Goal: Information Seeking & Learning: Check status

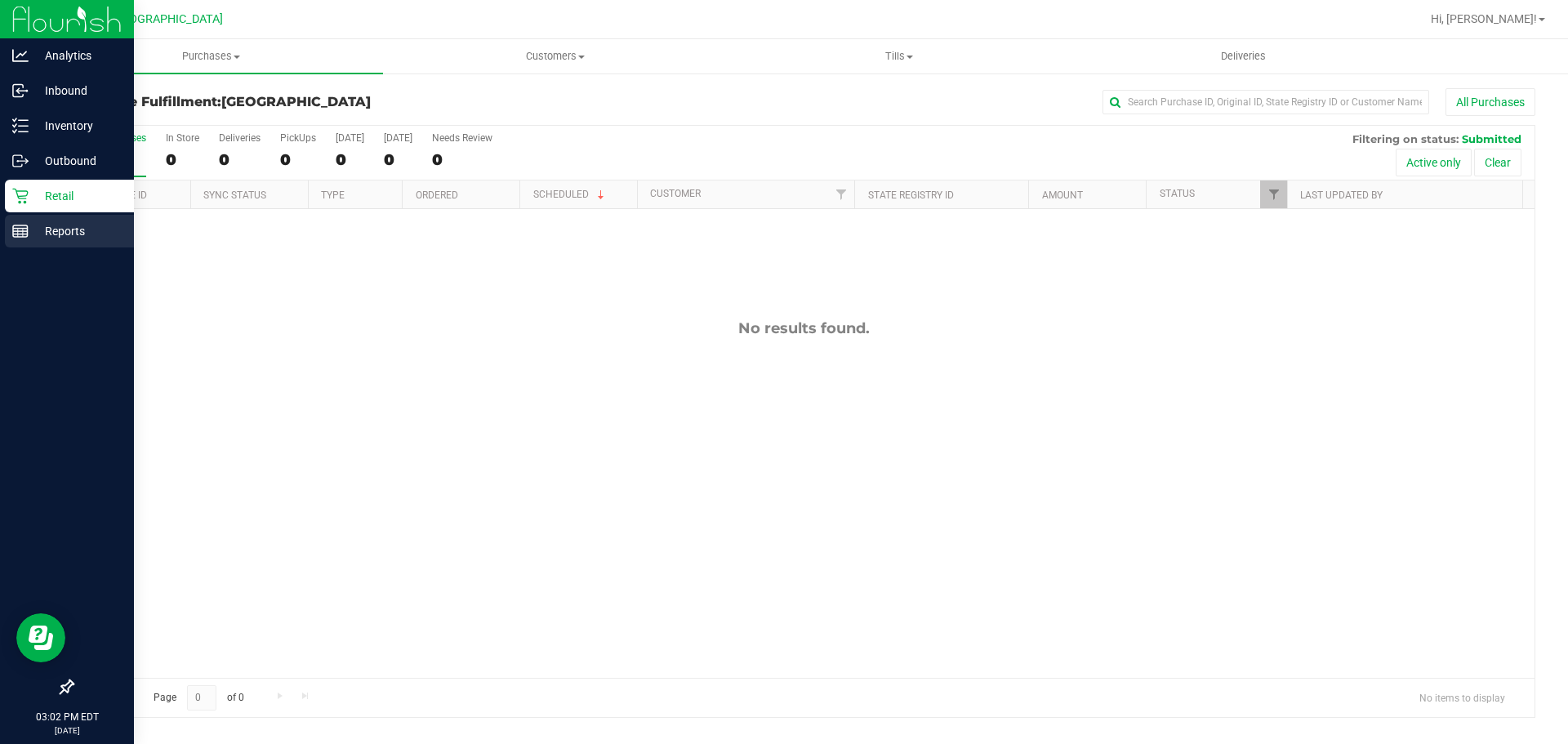
click at [50, 247] on div "Reports" at bounding box center [69, 230] width 129 height 33
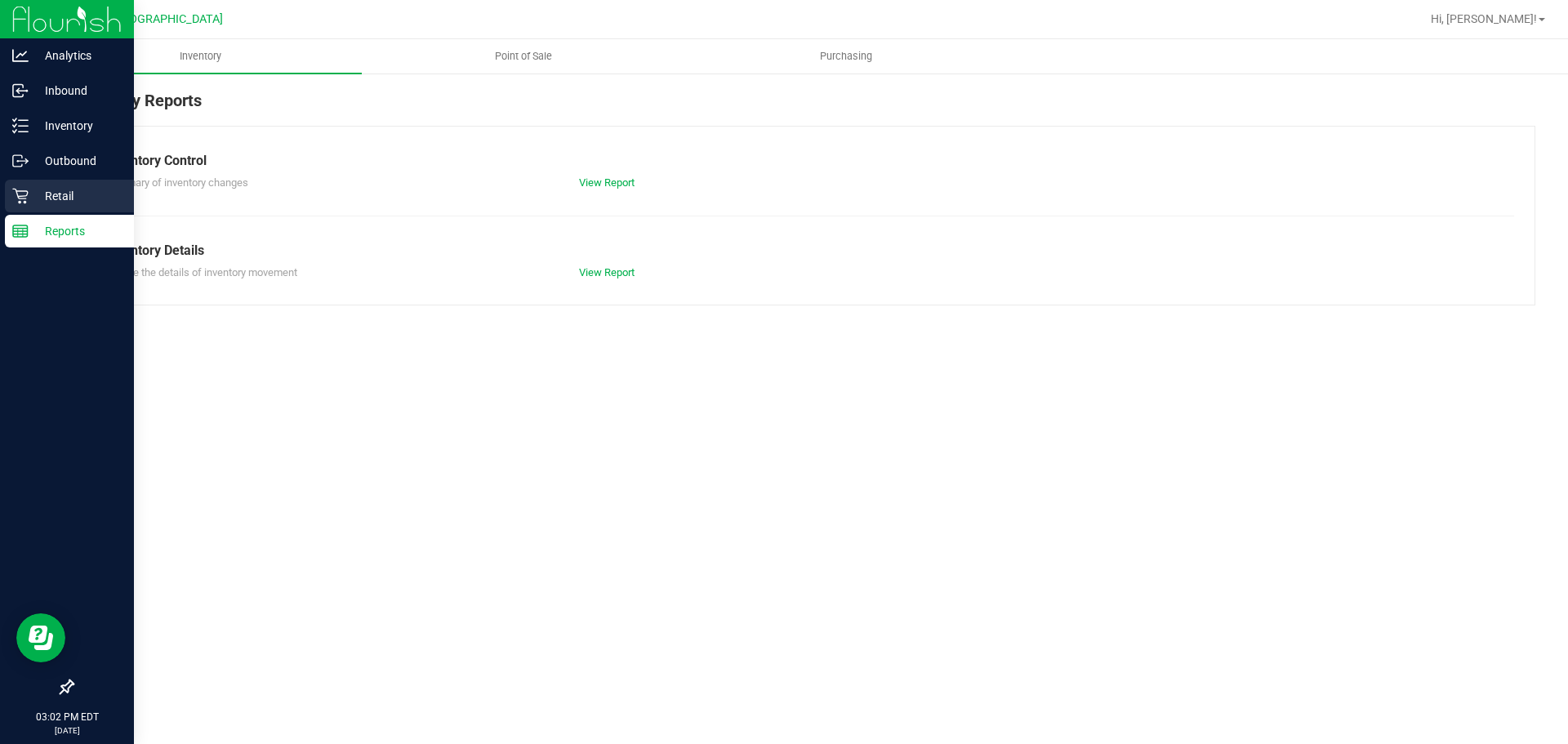
click at [55, 209] on div "Retail" at bounding box center [69, 196] width 129 height 33
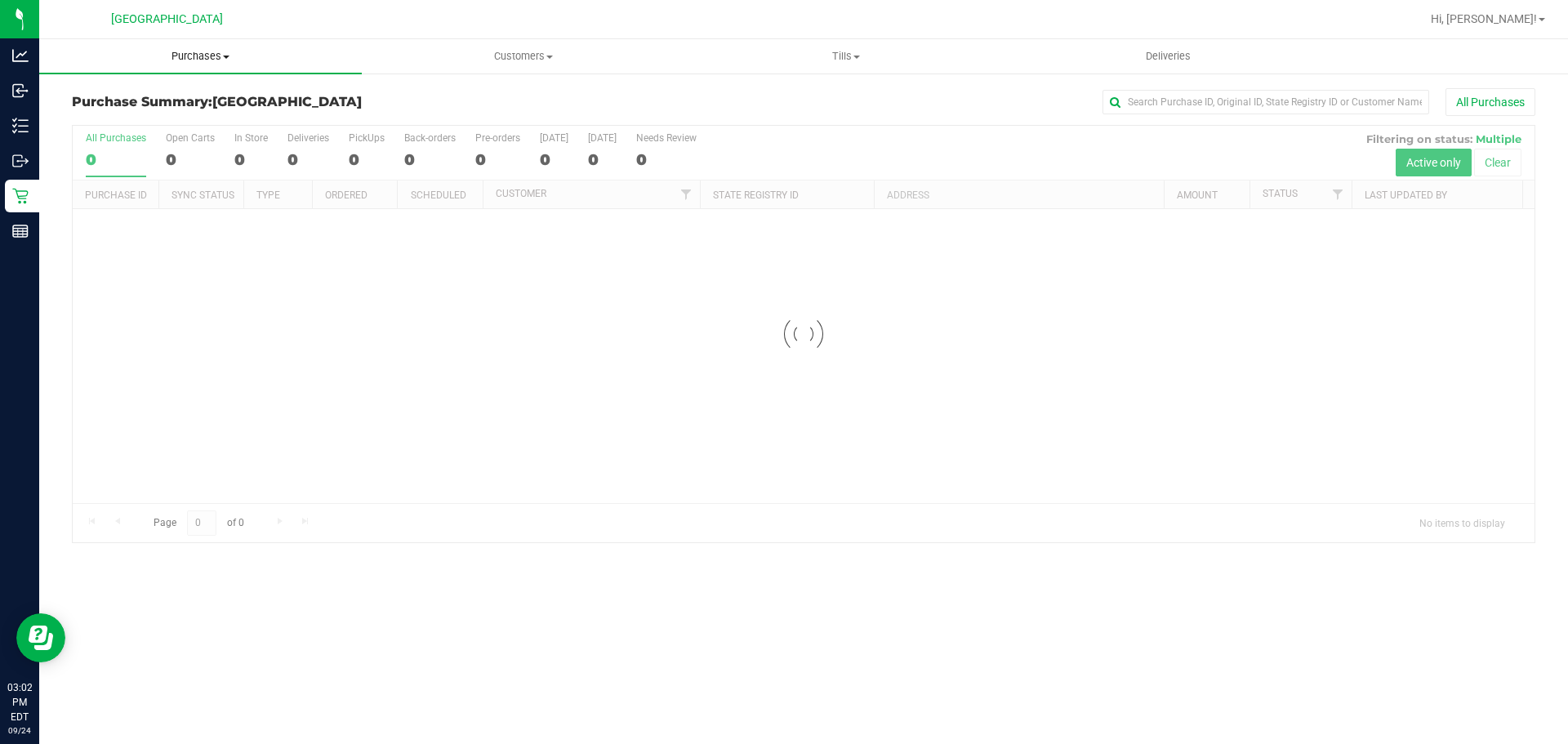
drag, startPoint x: 209, startPoint y: 53, endPoint x: 173, endPoint y: 93, distance: 53.8
click at [209, 52] on span "Purchases" at bounding box center [201, 56] width 322 height 15
click at [108, 117] on span "Fulfillment" at bounding box center [90, 118] width 101 height 14
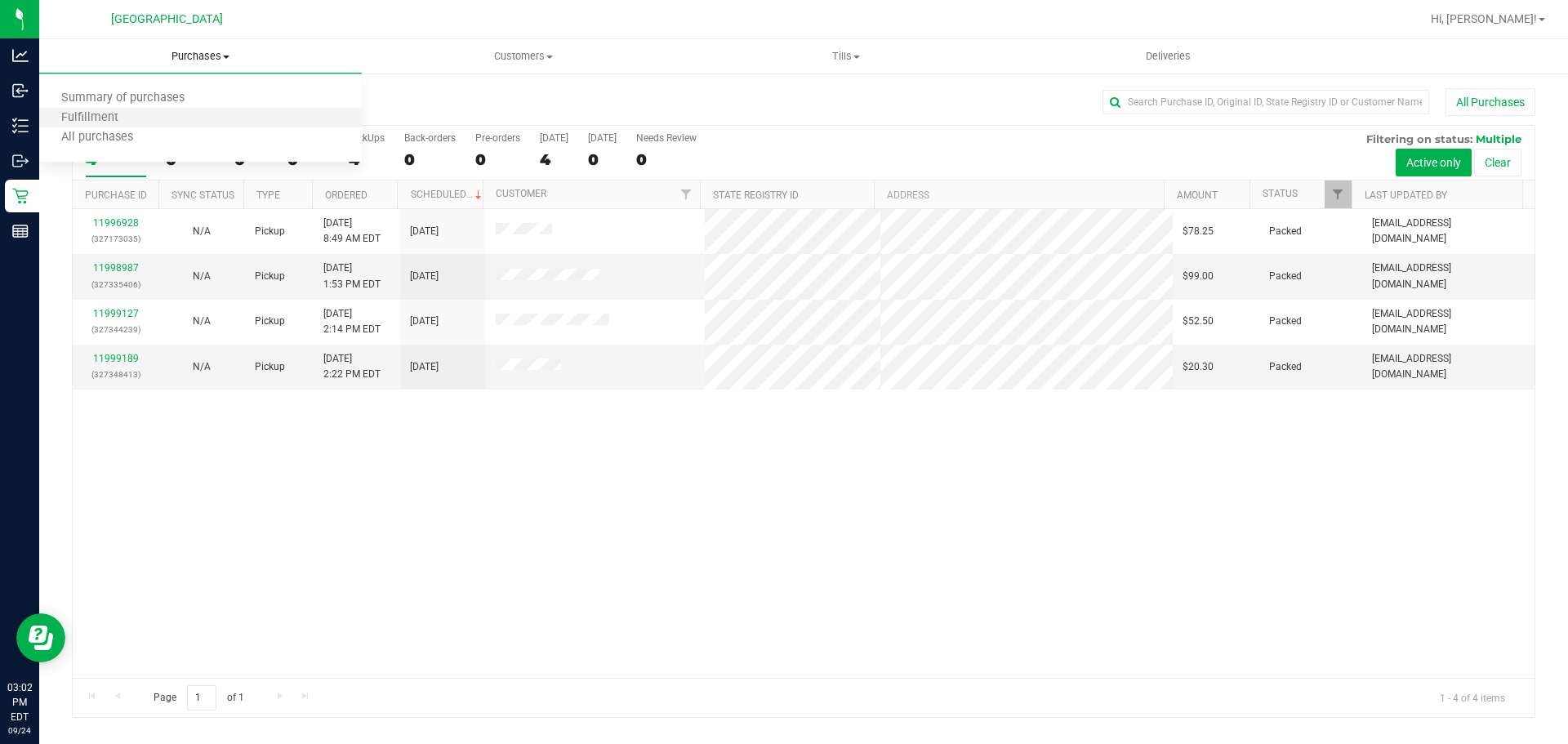
click at [139, 126] on li "Fulfillment" at bounding box center [201, 119] width 322 height 20
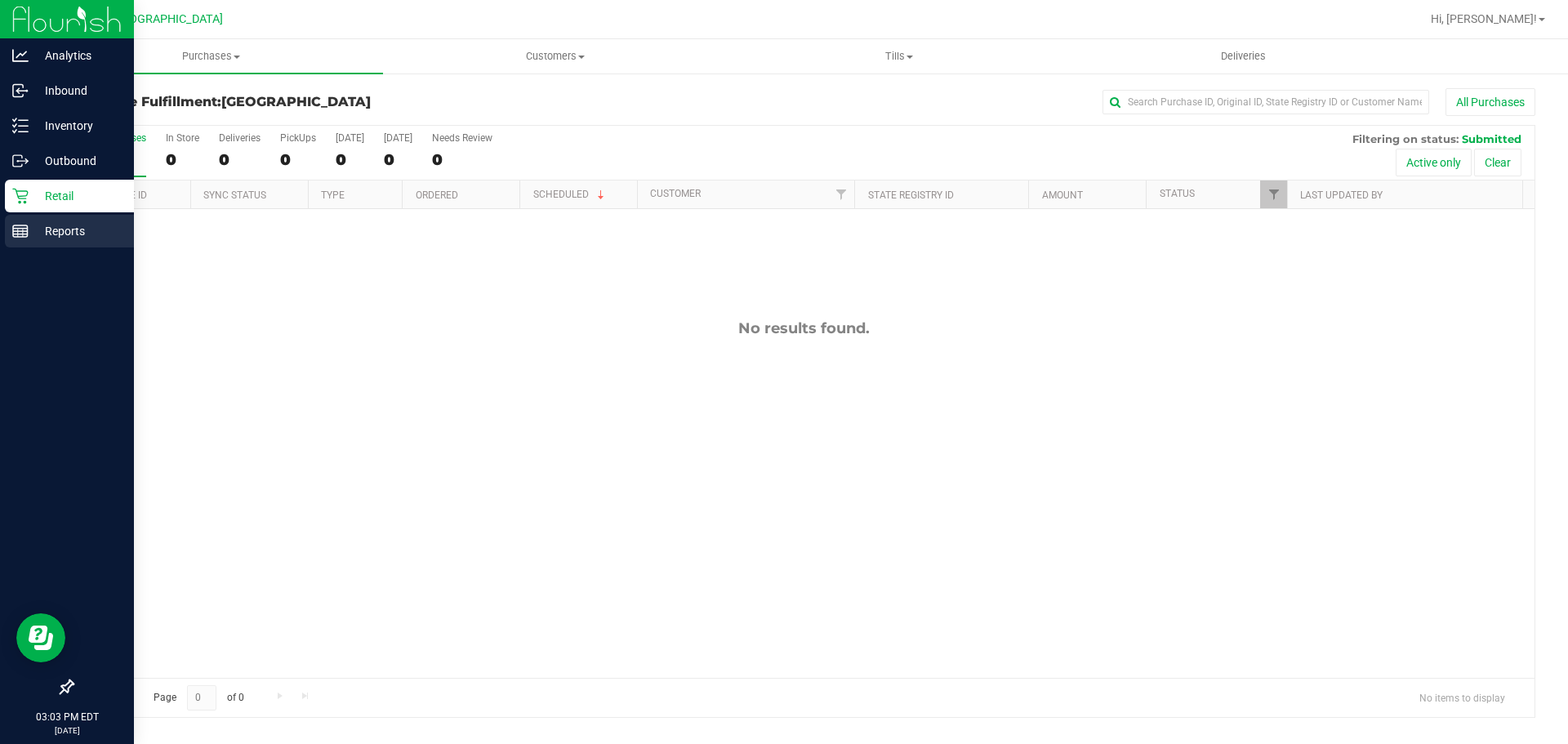
click at [28, 229] on rect at bounding box center [20, 231] width 15 height 12
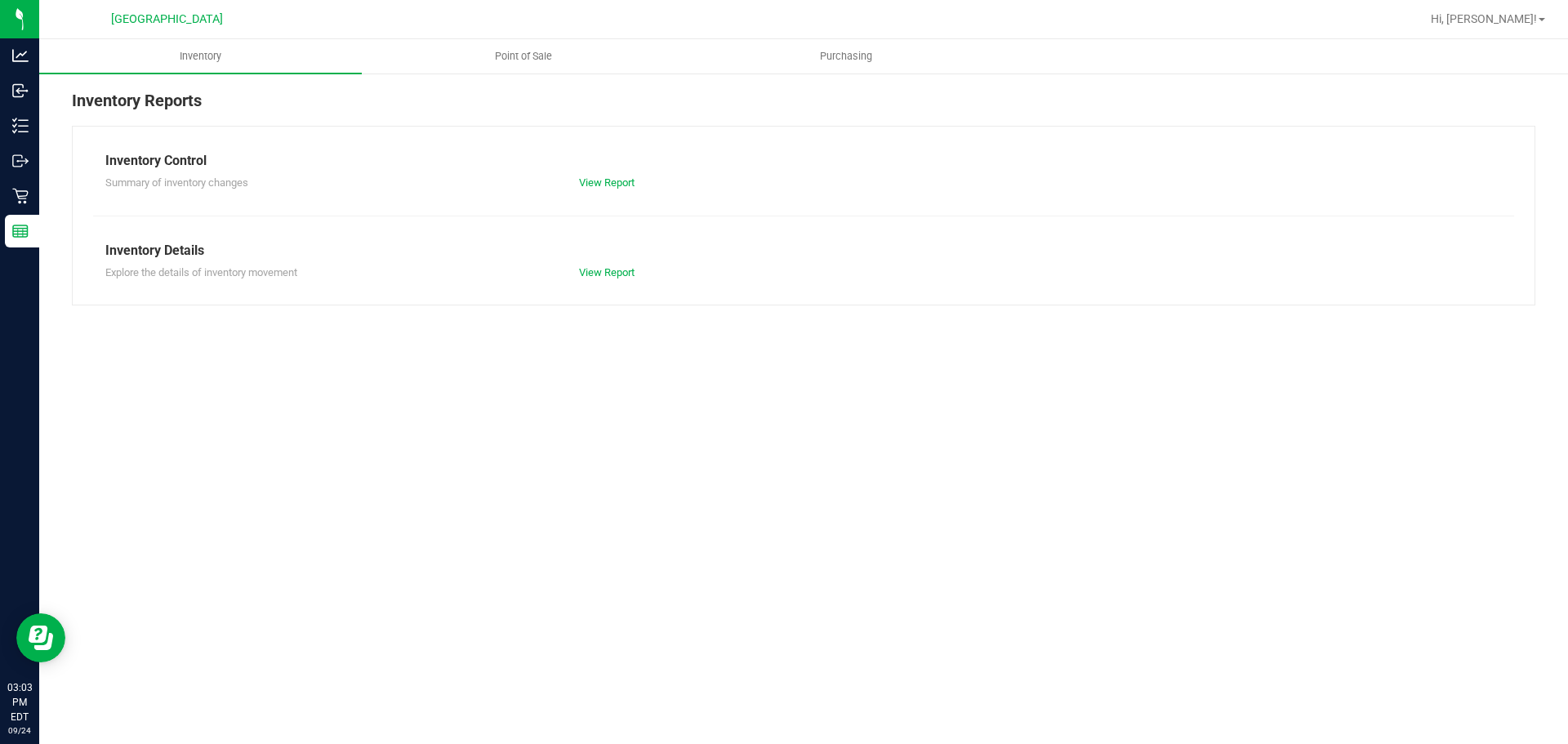
drag, startPoint x: 541, startPoint y: 38, endPoint x: 533, endPoint y: 48, distance: 12.8
click at [541, 39] on nav "[GEOGRAPHIC_DATA] Hi, [PERSON_NAME]!" at bounding box center [803, 20] width 1528 height 40
click at [533, 48] on uib-tab-heading "Point of Sale" at bounding box center [523, 56] width 321 height 33
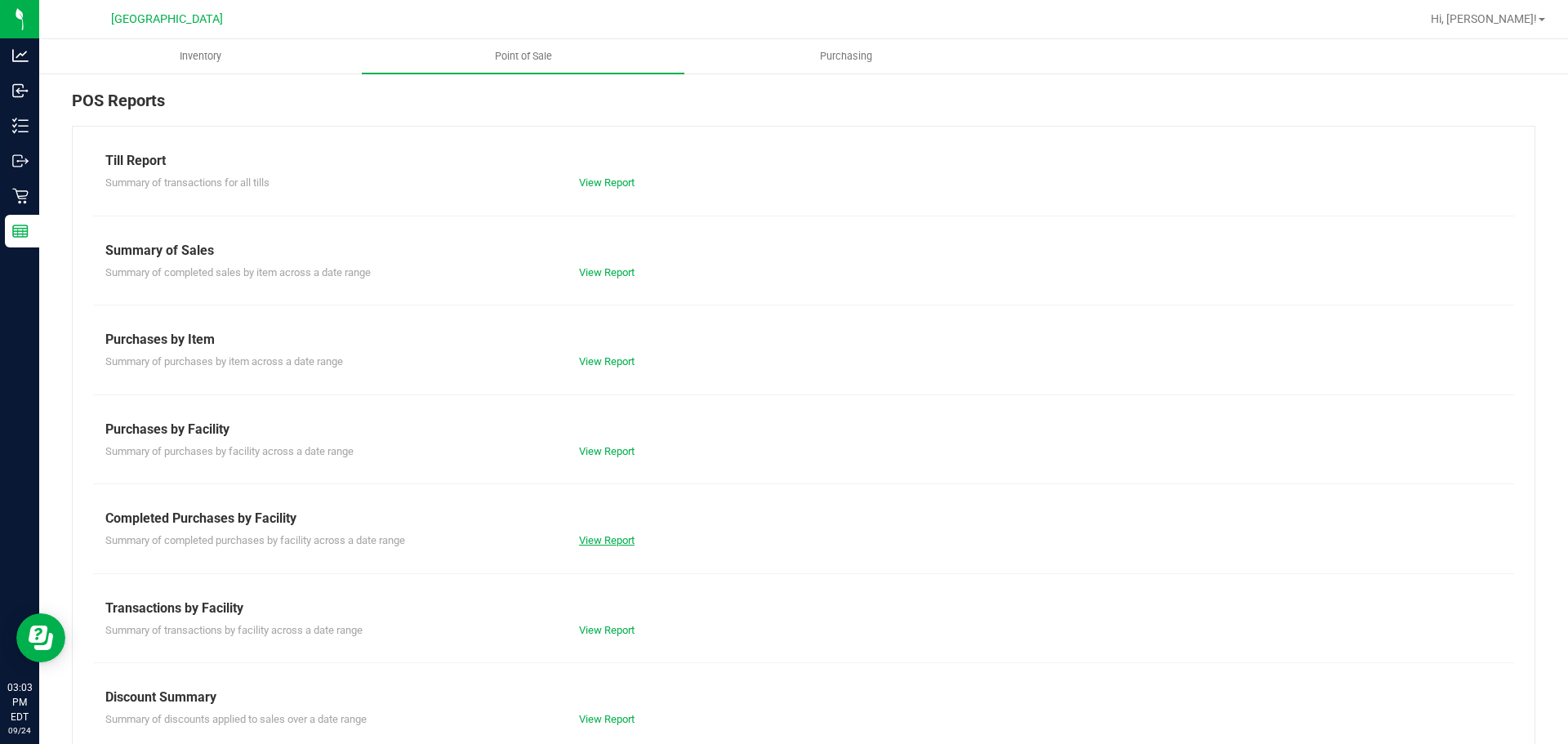
click at [601, 543] on link "View Report" at bounding box center [607, 540] width 55 height 12
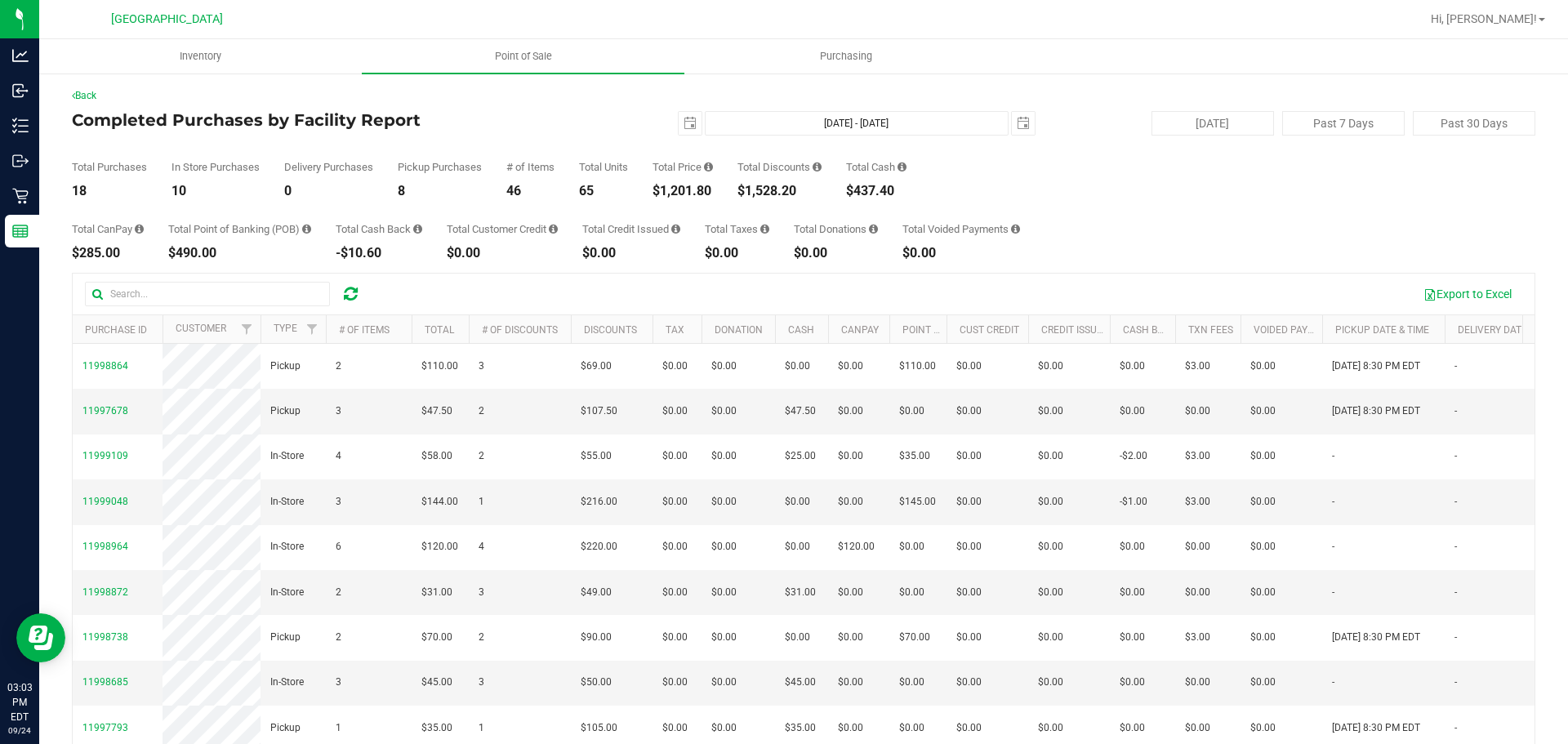
click at [704, 200] on div "Total CanPay $285.00 Total Point of Banking (POB) $490.00 Total Cash Back -$10.…" at bounding box center [803, 228] width 1463 height 62
click at [698, 189] on div "$1,201.80" at bounding box center [682, 191] width 60 height 13
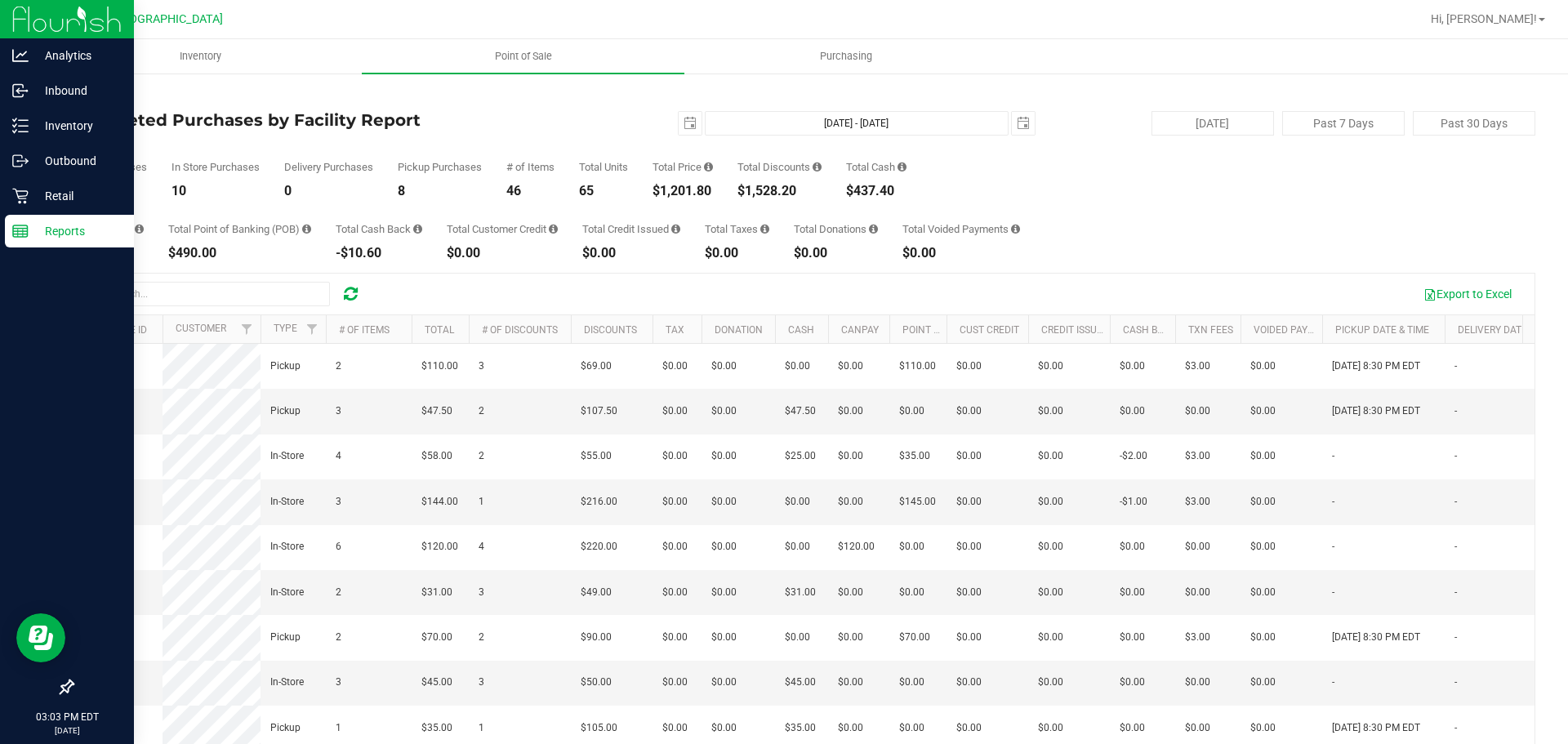
click at [31, 234] on p "Reports" at bounding box center [77, 231] width 98 height 20
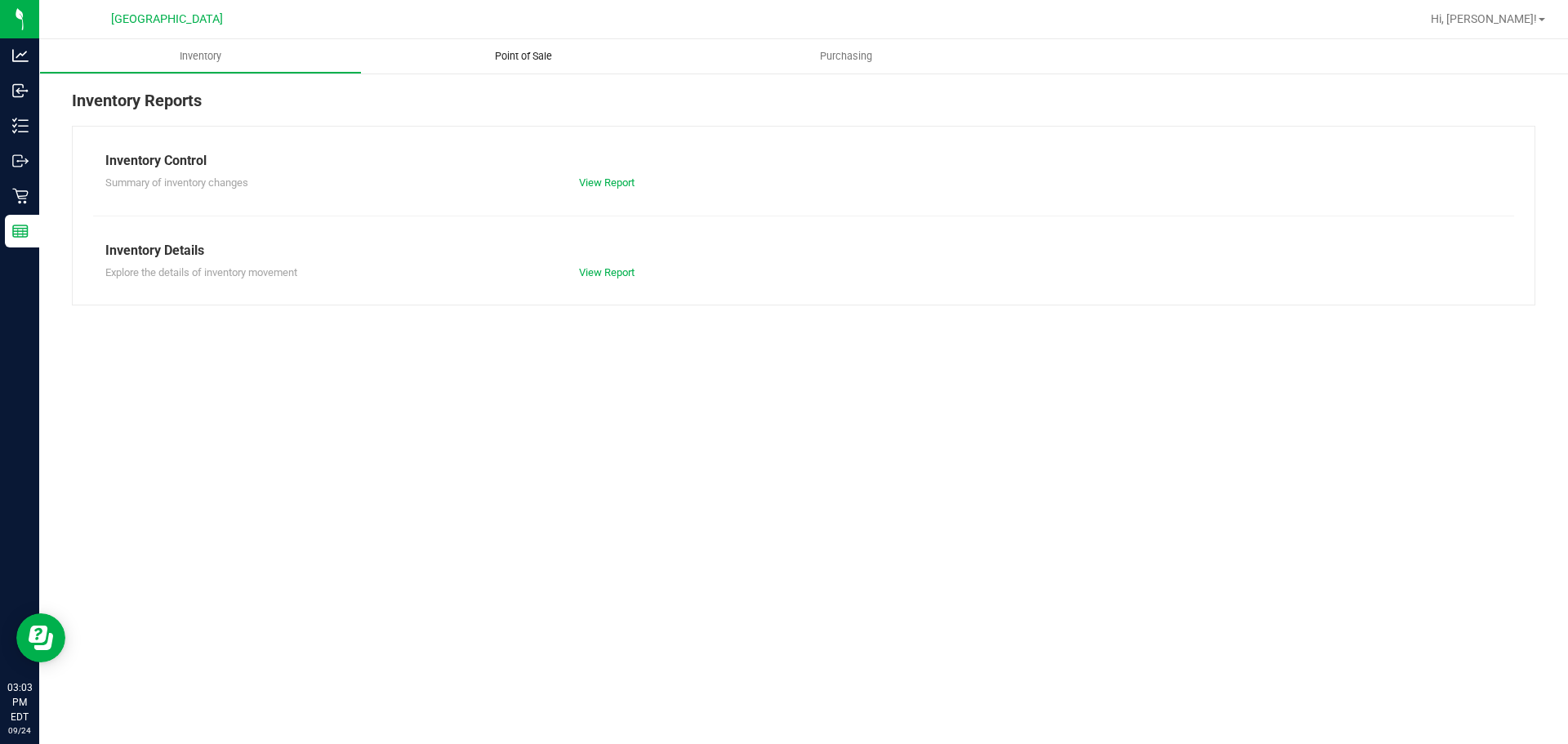
click at [542, 51] on span "Point of Sale" at bounding box center [524, 56] width 101 height 15
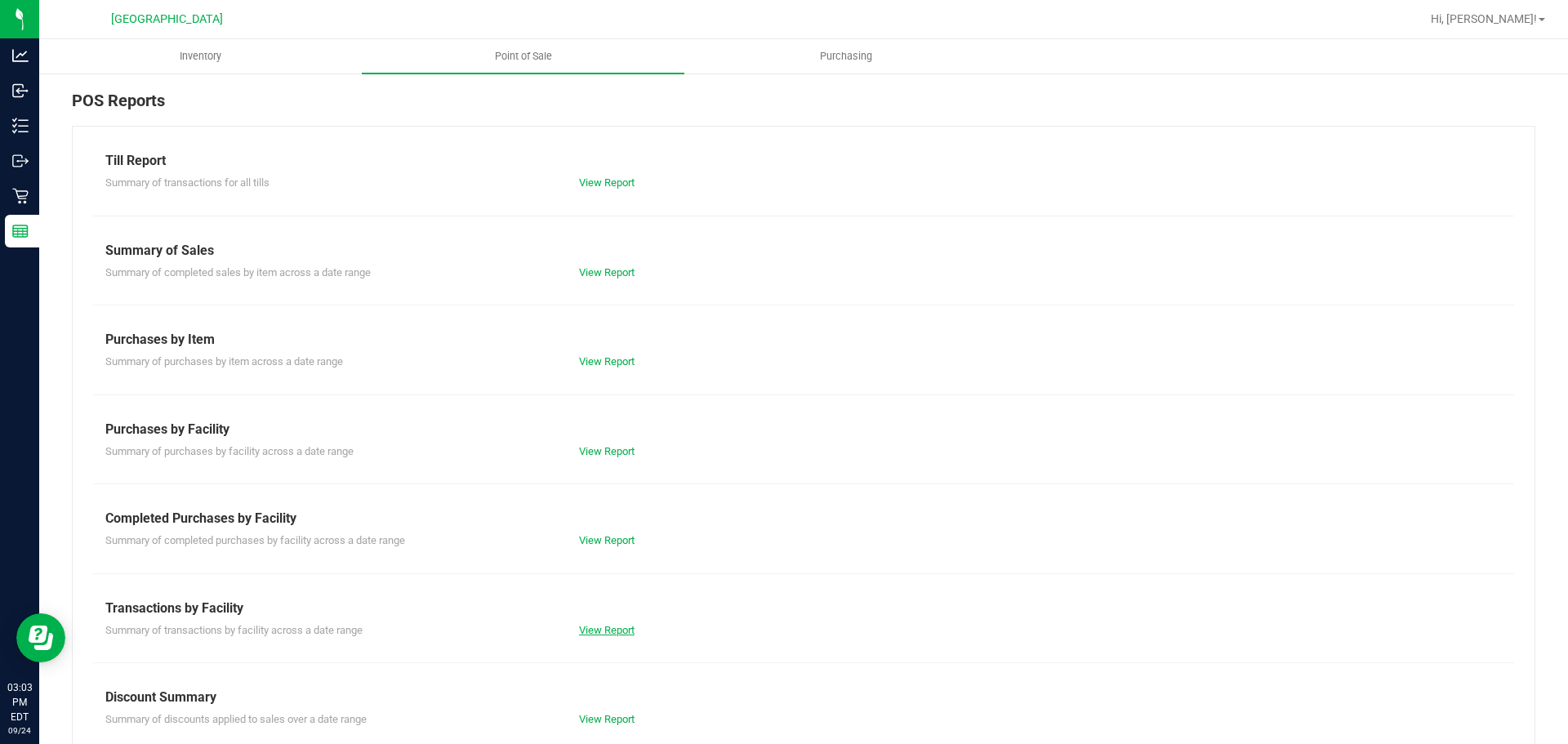
click at [610, 633] on link "View Report" at bounding box center [607, 630] width 55 height 12
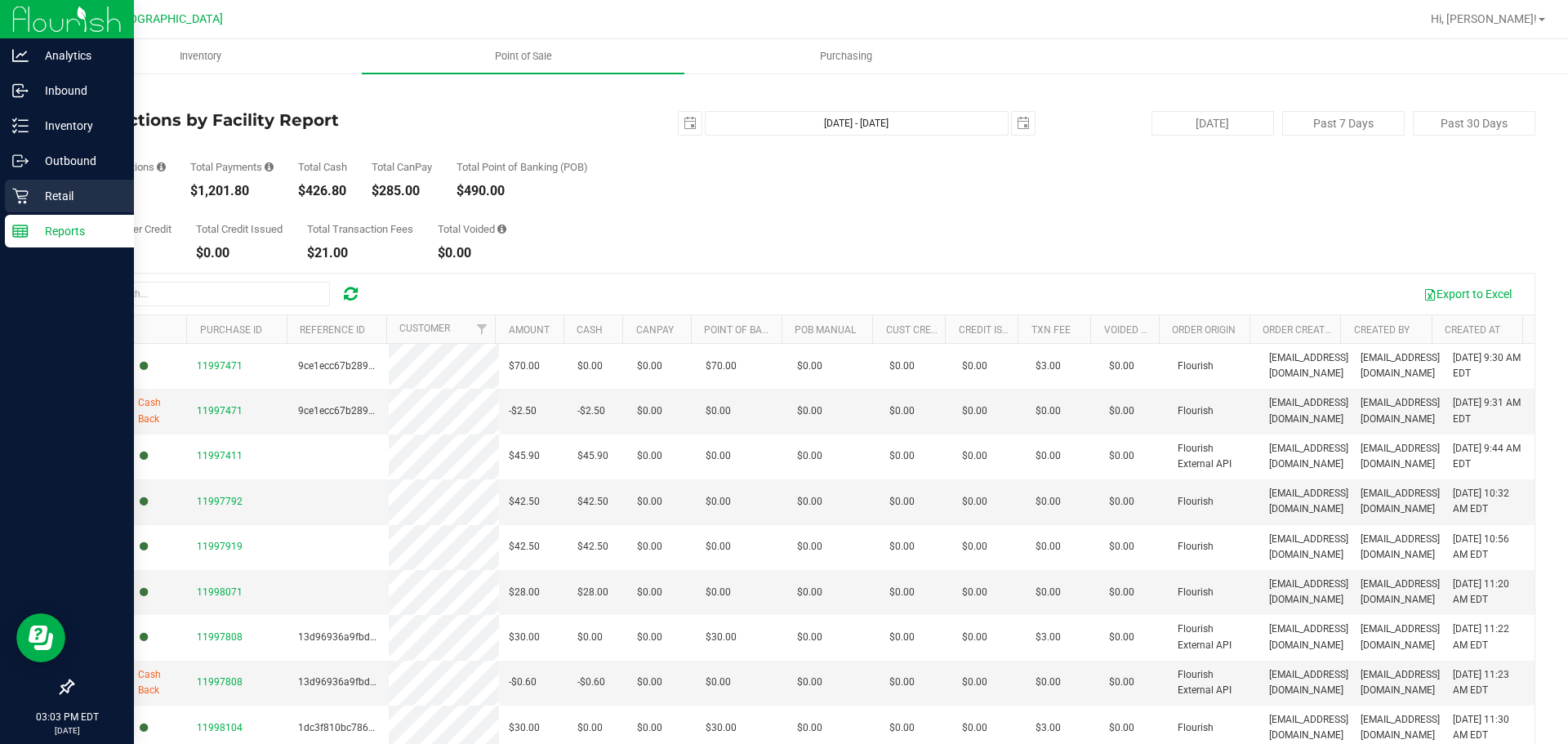
click at [0, 185] on link "Retail" at bounding box center [67, 198] width 134 height 36
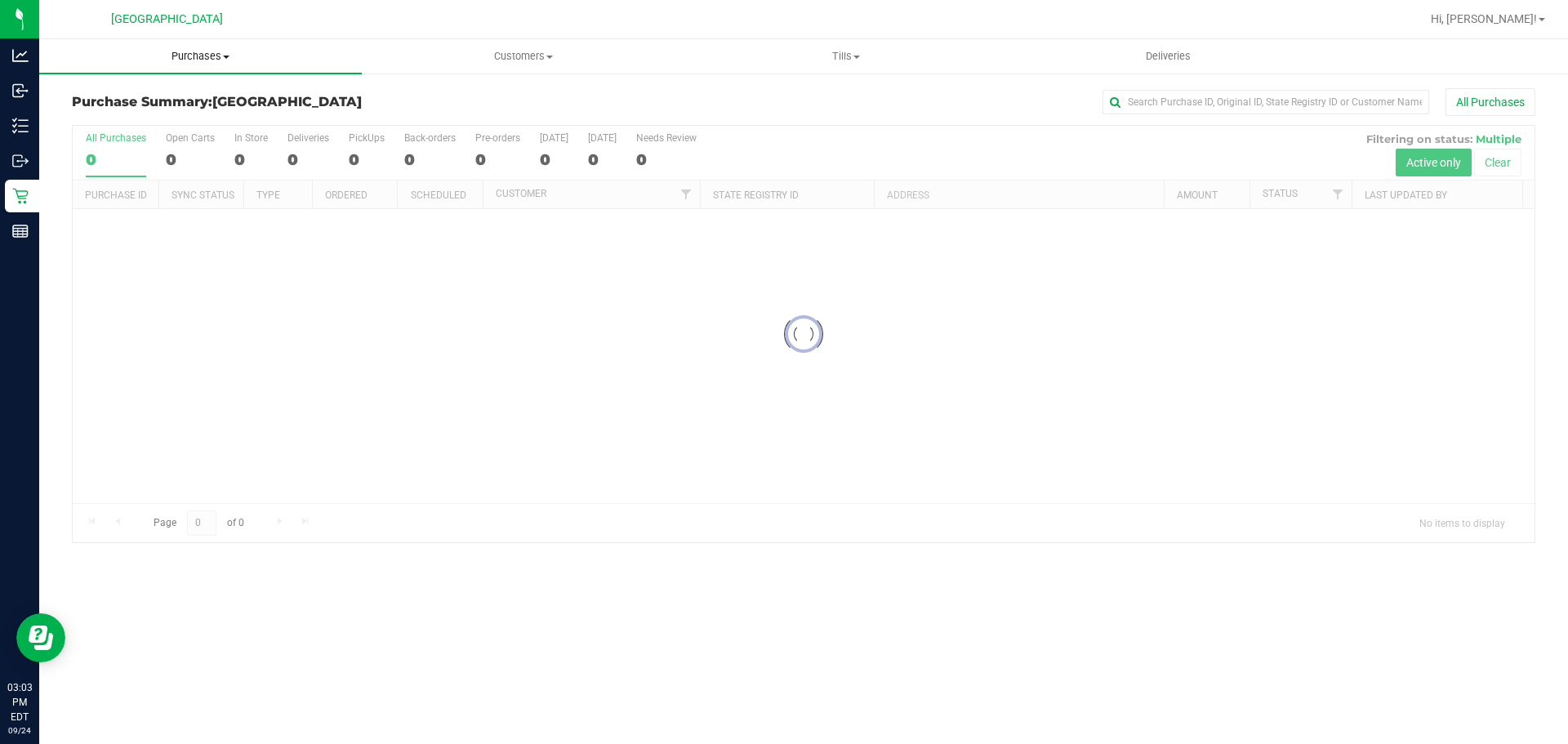
click at [221, 71] on uib-tab-heading "Purchases Summary of purchases Fulfillment All purchases" at bounding box center [201, 56] width 322 height 35
click at [113, 111] on span "Fulfillment" at bounding box center [90, 118] width 101 height 14
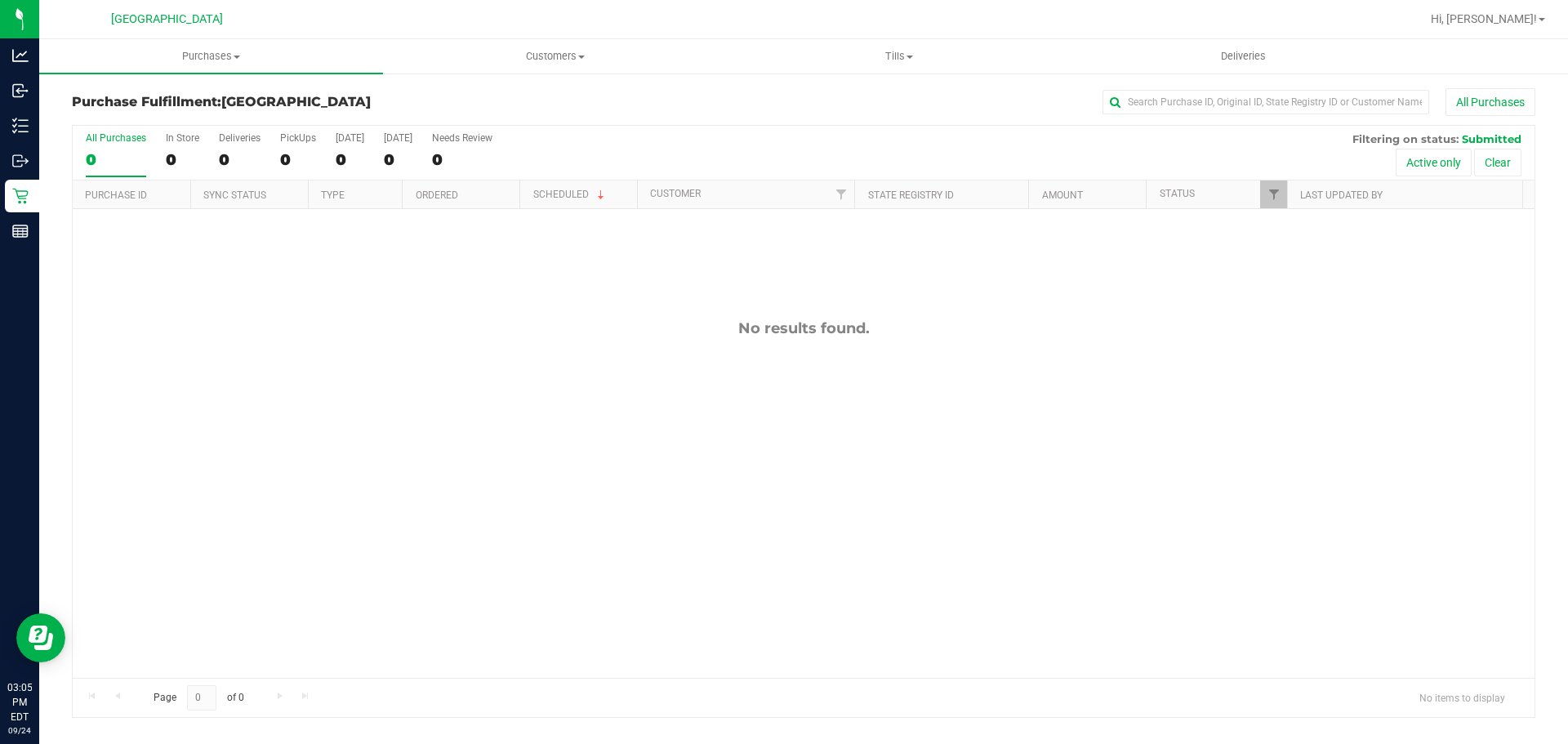
drag, startPoint x: 478, startPoint y: 402, endPoint x: 546, endPoint y: 432, distance: 74.3
click at [479, 402] on div "No results found." at bounding box center [804, 499] width 1462 height 579
click at [512, 346] on div "No results found." at bounding box center [804, 499] width 1462 height 579
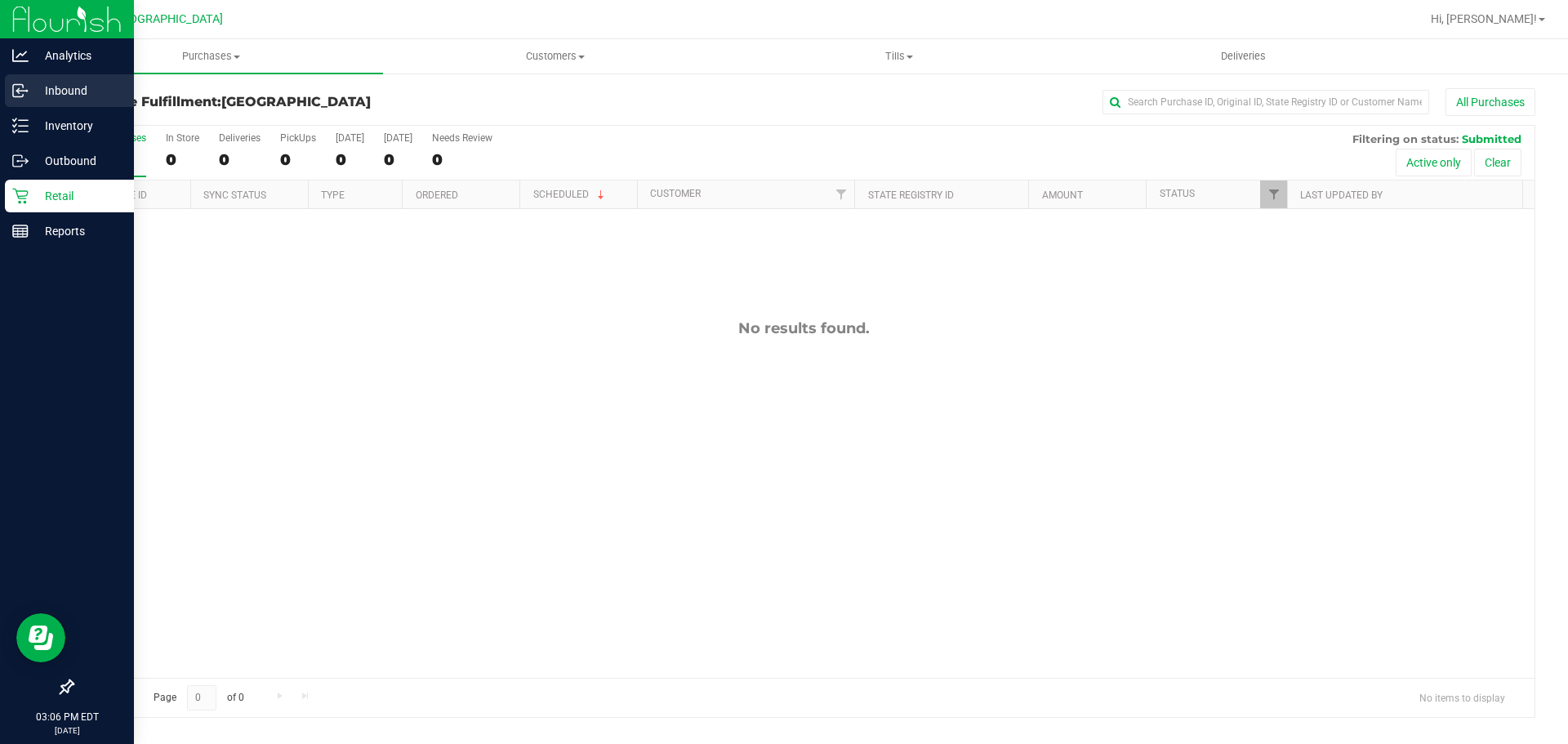
click at [23, 105] on div "Inbound" at bounding box center [69, 90] width 129 height 33
